Goal: Information Seeking & Learning: Learn about a topic

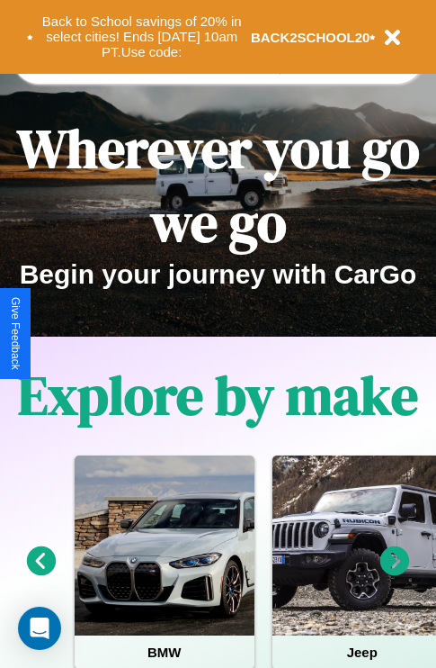
scroll to position [2181, 0]
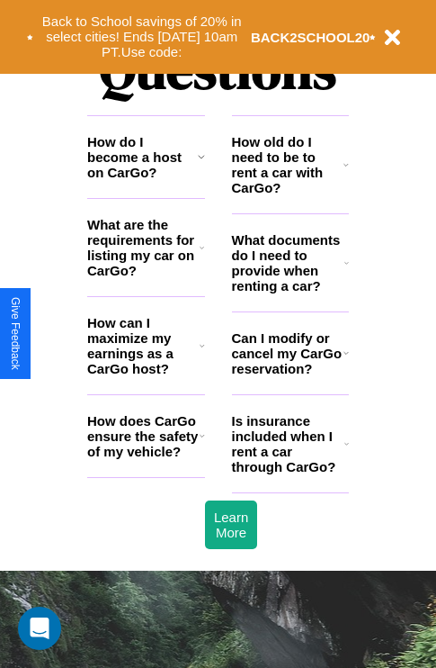
click at [290, 472] on h3 "Is insurance included when I rent a car through CarGo?" at bounding box center [288, 443] width 112 height 61
click at [346, 451] on icon at bounding box center [347, 443] width 4 height 14
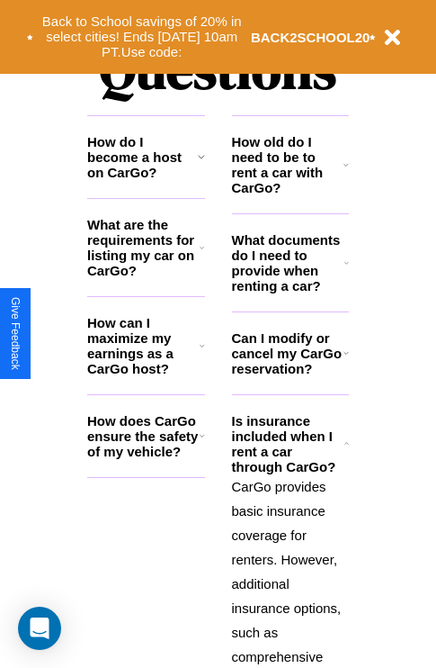
click at [346, 360] on icon at bounding box center [346, 353] width 5 height 14
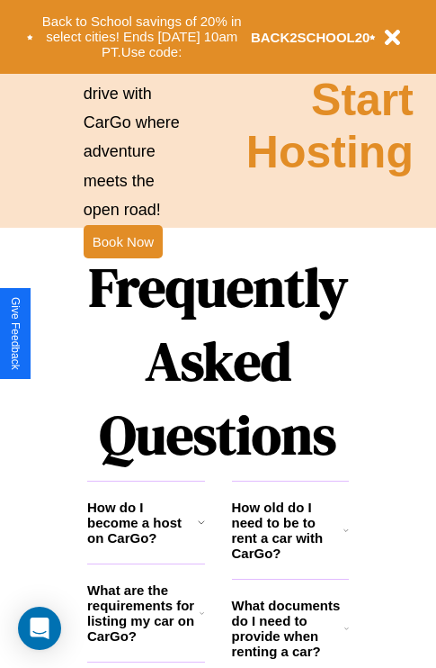
scroll to position [1752, 0]
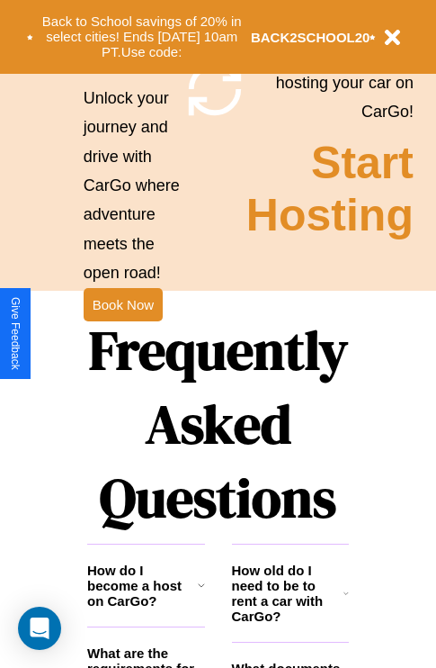
click at [122, 334] on h1 "Frequently Asked Questions" at bounding box center [218, 423] width 262 height 239
